Goal: Information Seeking & Learning: Learn about a topic

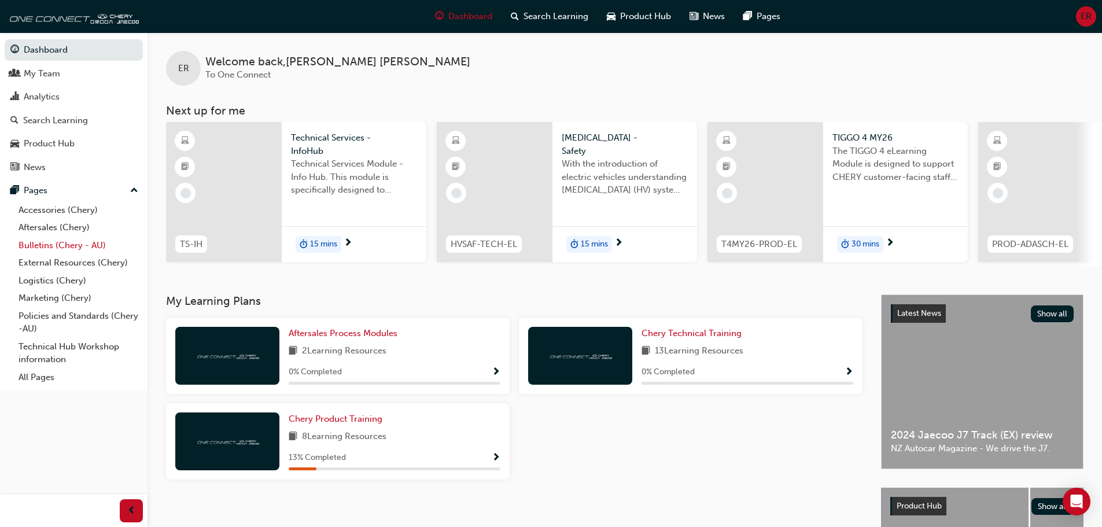
click at [67, 242] on link "Bulletins (Chery - AU)" at bounding box center [78, 246] width 129 height 18
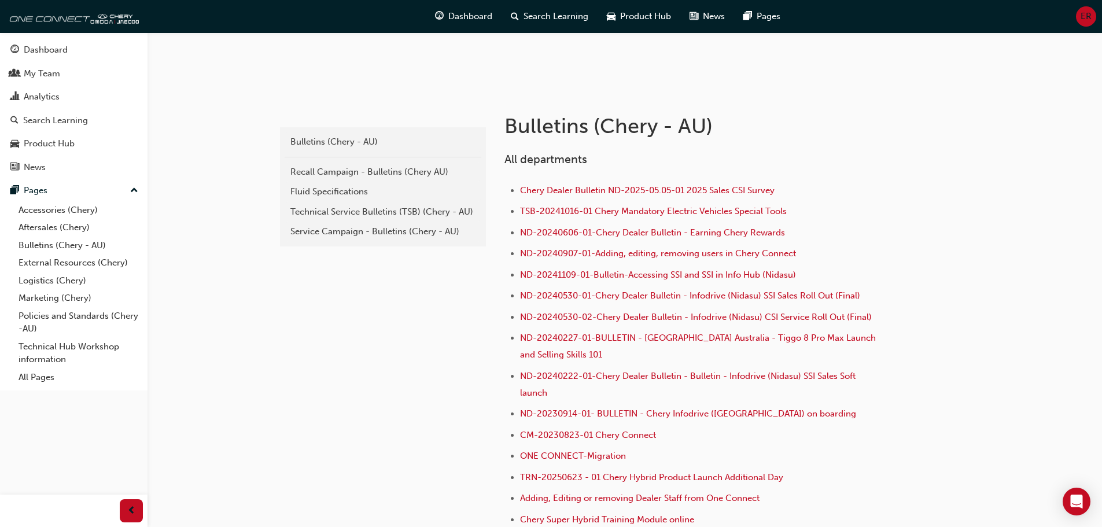
scroll to position [231, 0]
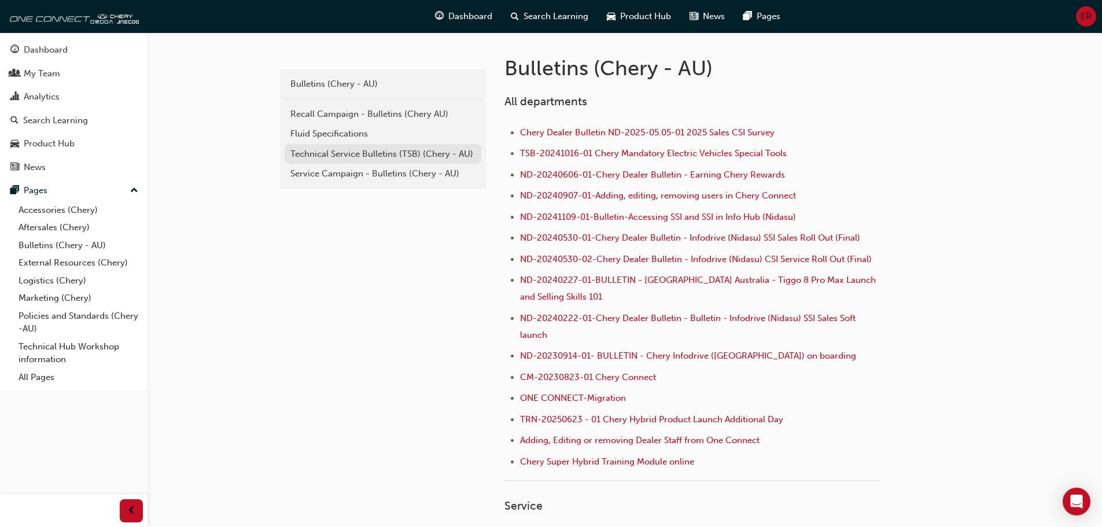
click at [341, 153] on div "Technical Service Bulletins (TSB) (Chery - AU)" at bounding box center [382, 154] width 185 height 13
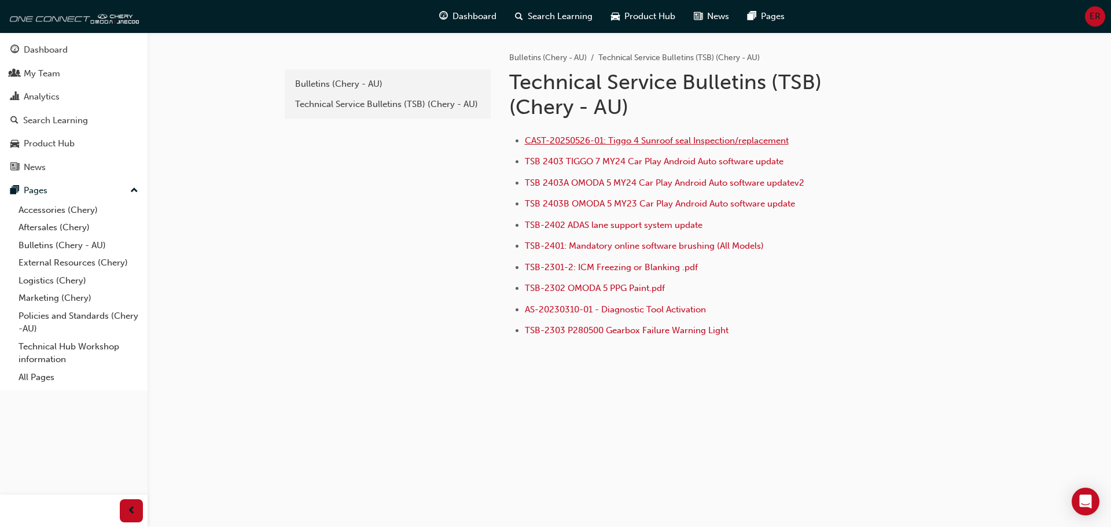
click at [677, 139] on span "CAST-20250526-01: Tiggo 4 Sunroof seal Inspection/replacement" at bounding box center [657, 140] width 264 height 10
